Goal: Check status

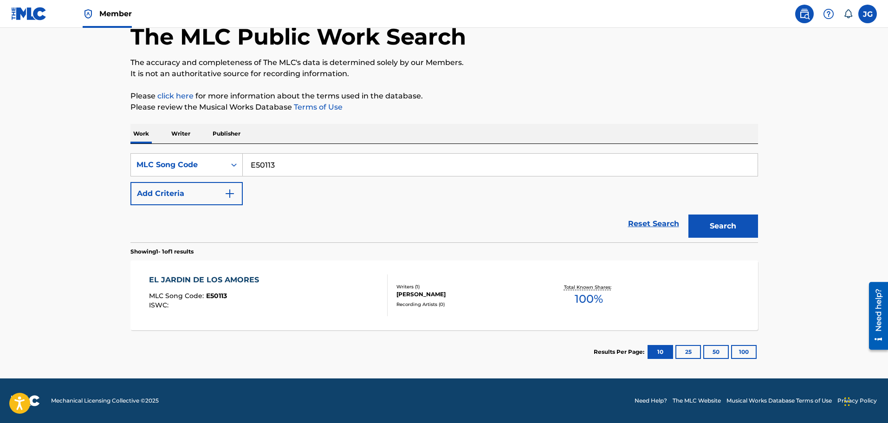
click at [39, 17] on img at bounding box center [29, 13] width 36 height 13
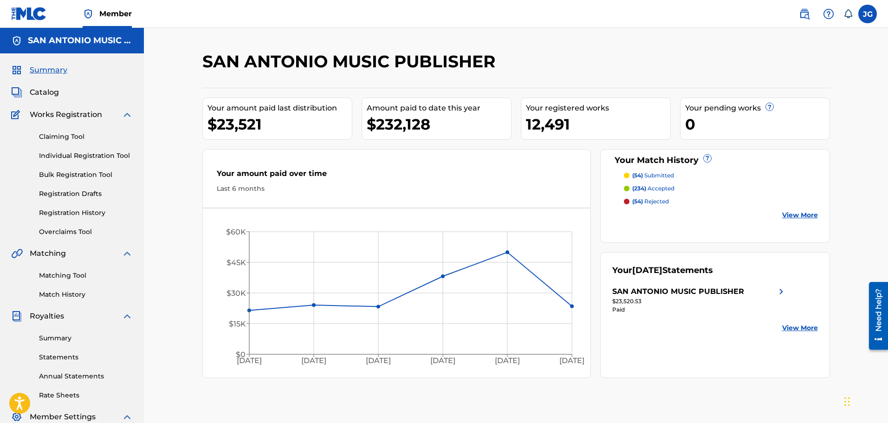
click at [82, 208] on link "Registration History" at bounding box center [86, 213] width 94 height 10
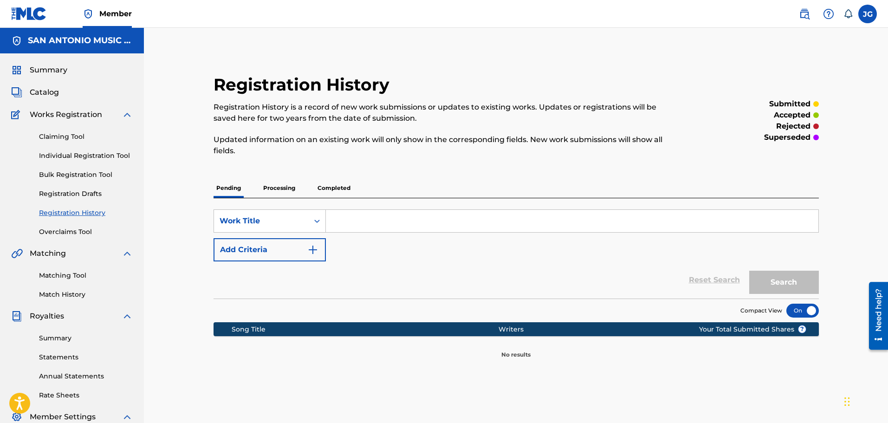
click at [287, 187] on p "Processing" at bounding box center [279, 187] width 38 height 19
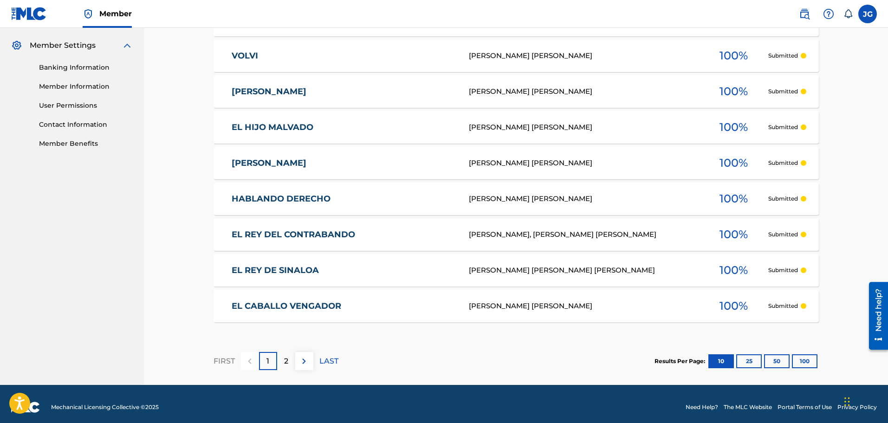
scroll to position [378, 0]
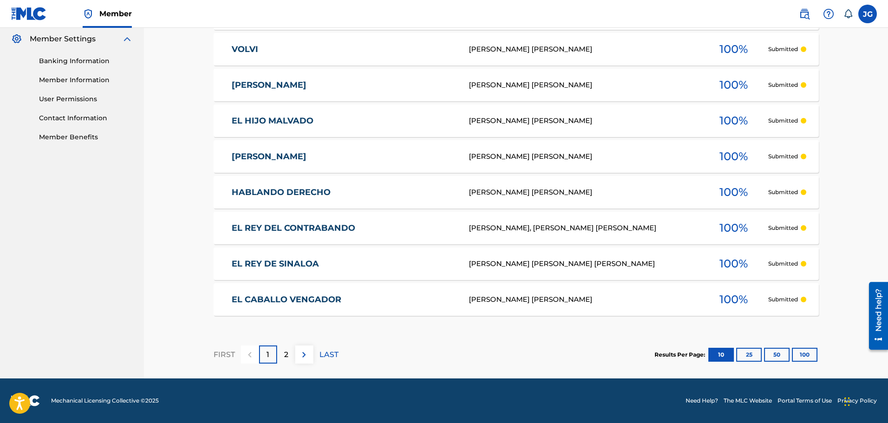
click at [277, 354] on div "2" at bounding box center [286, 354] width 18 height 18
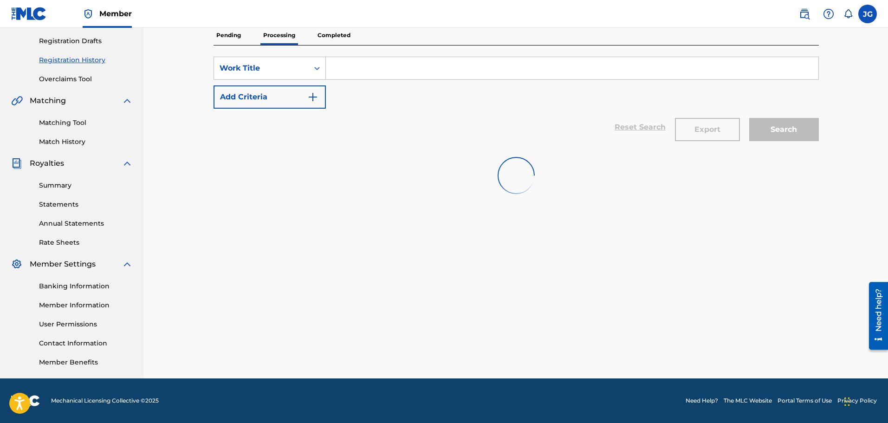
scroll to position [235, 0]
